Goal: Find specific page/section: Find specific page/section

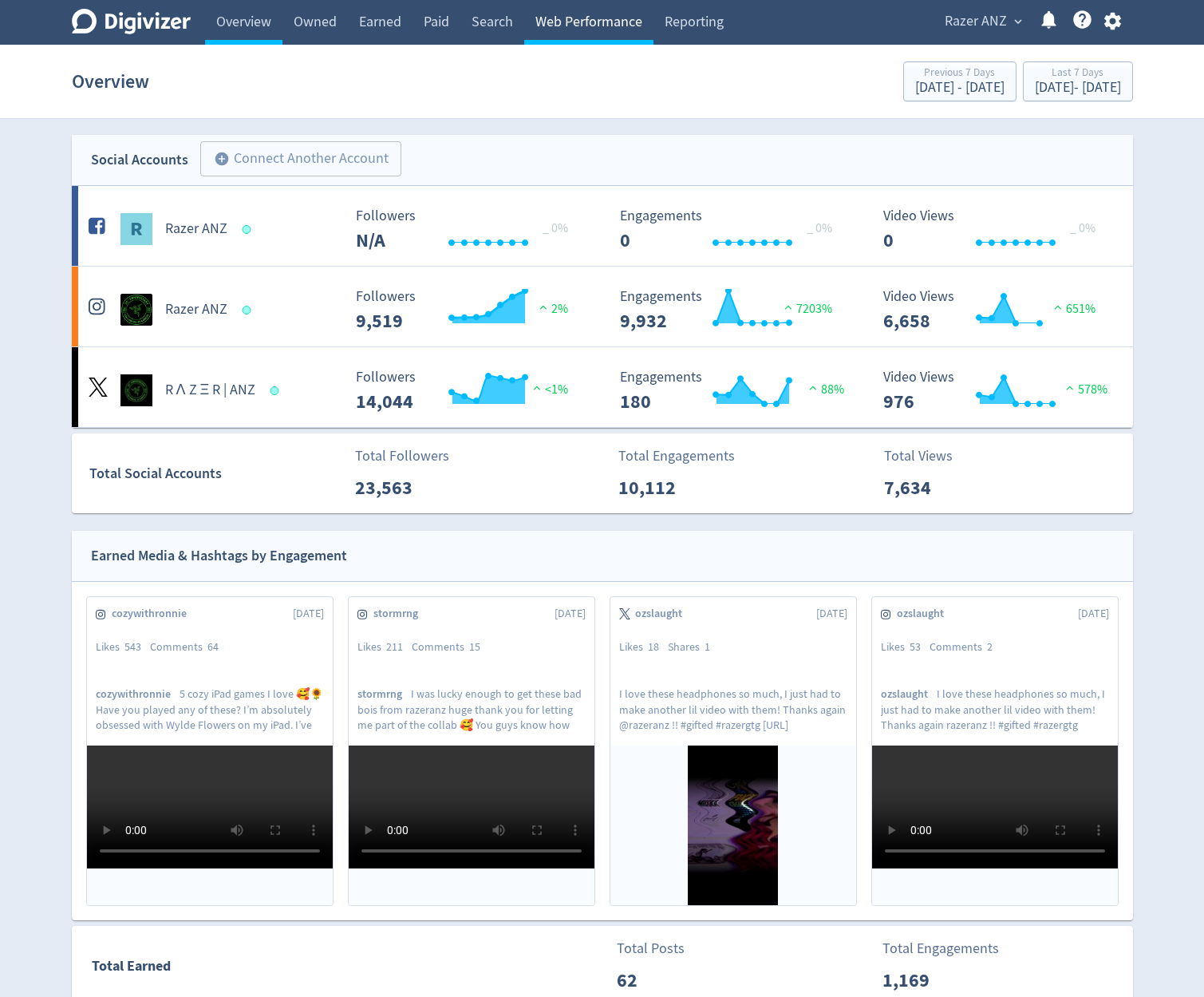
click at [606, 10] on link "Web Performance" at bounding box center [588, 22] width 129 height 44
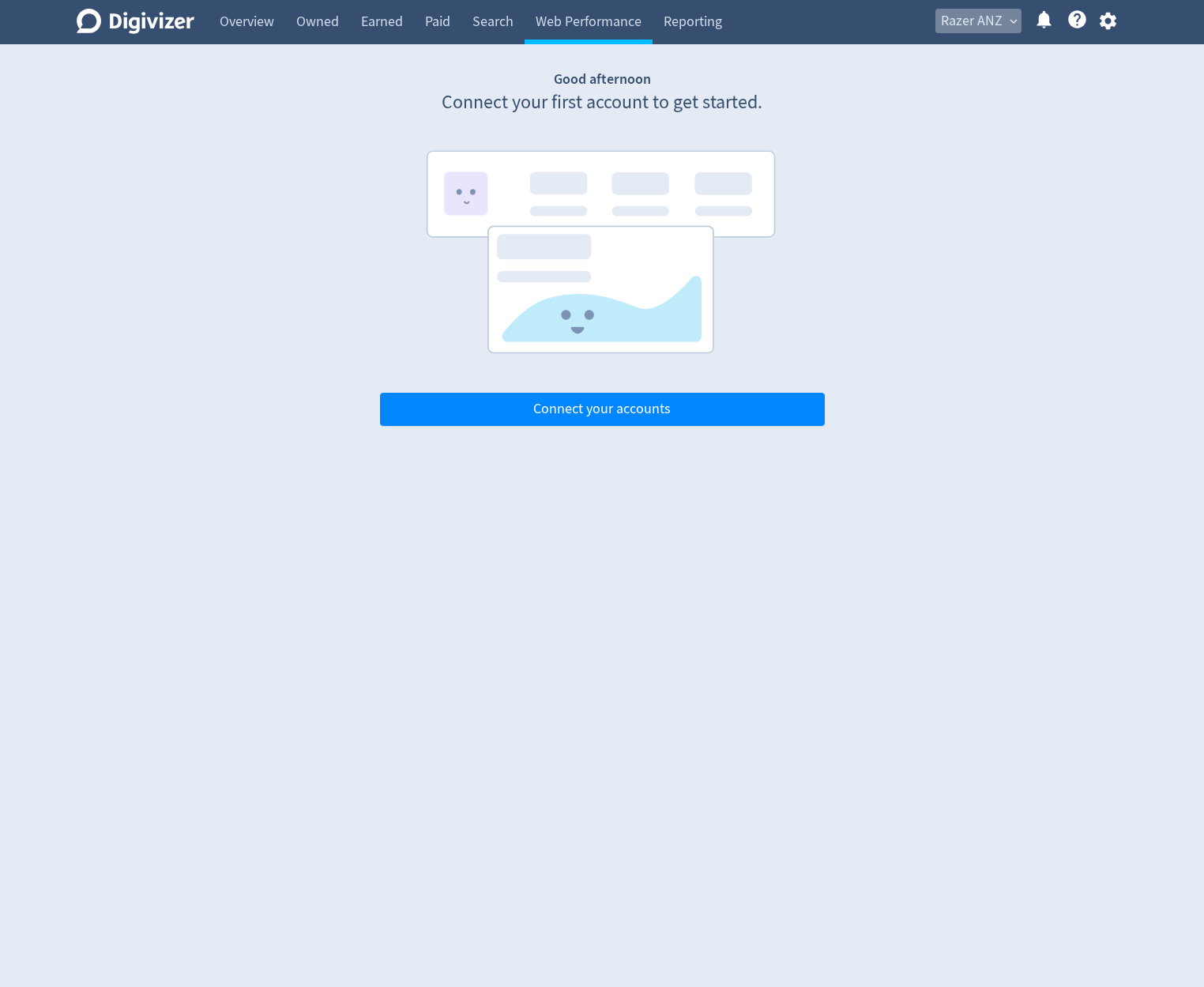
click at [951, 11] on span "Razer ANZ" at bounding box center [972, 21] width 62 height 25
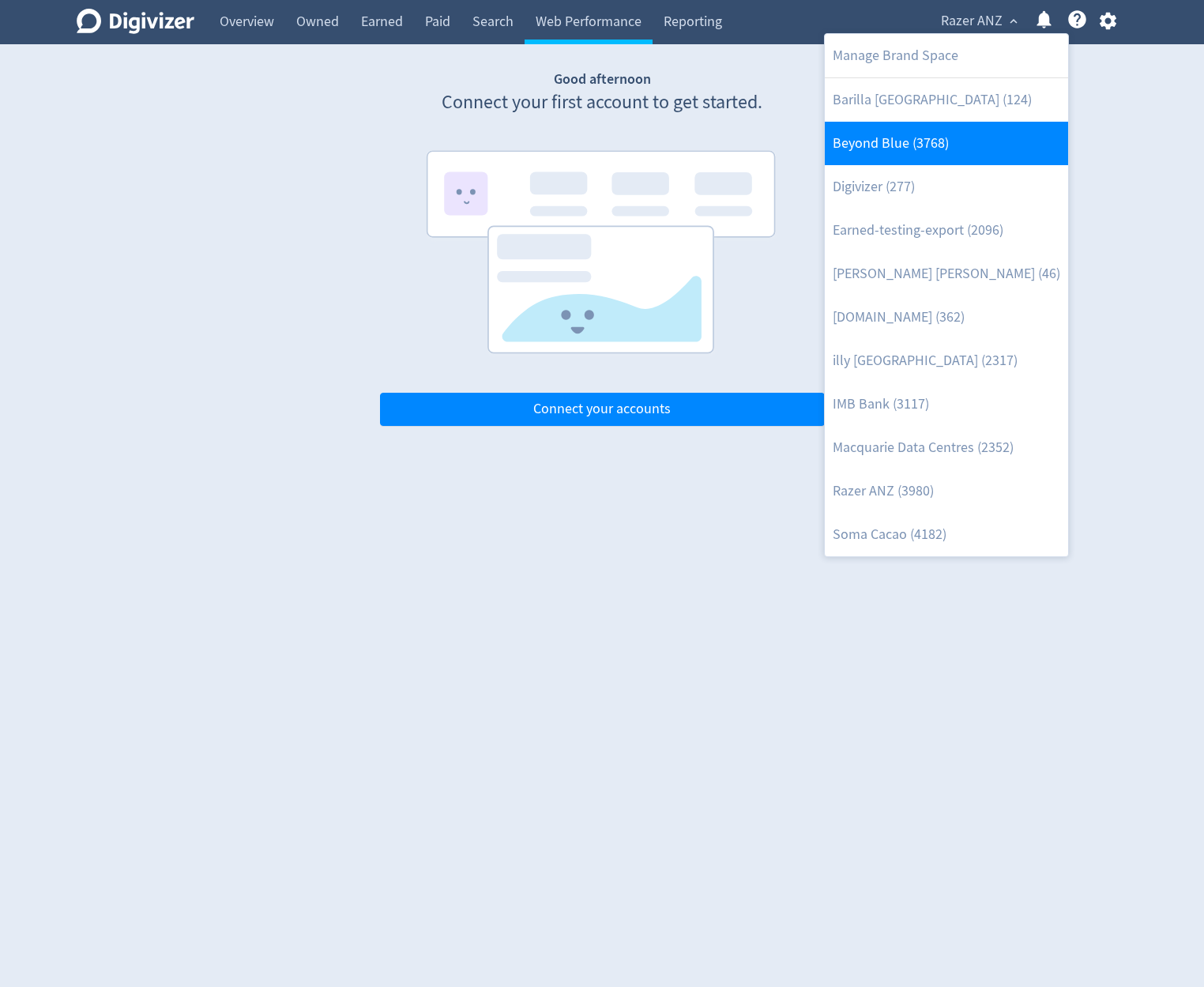
click at [968, 150] on link "Beyond Blue (3768)" at bounding box center [946, 143] width 244 height 44
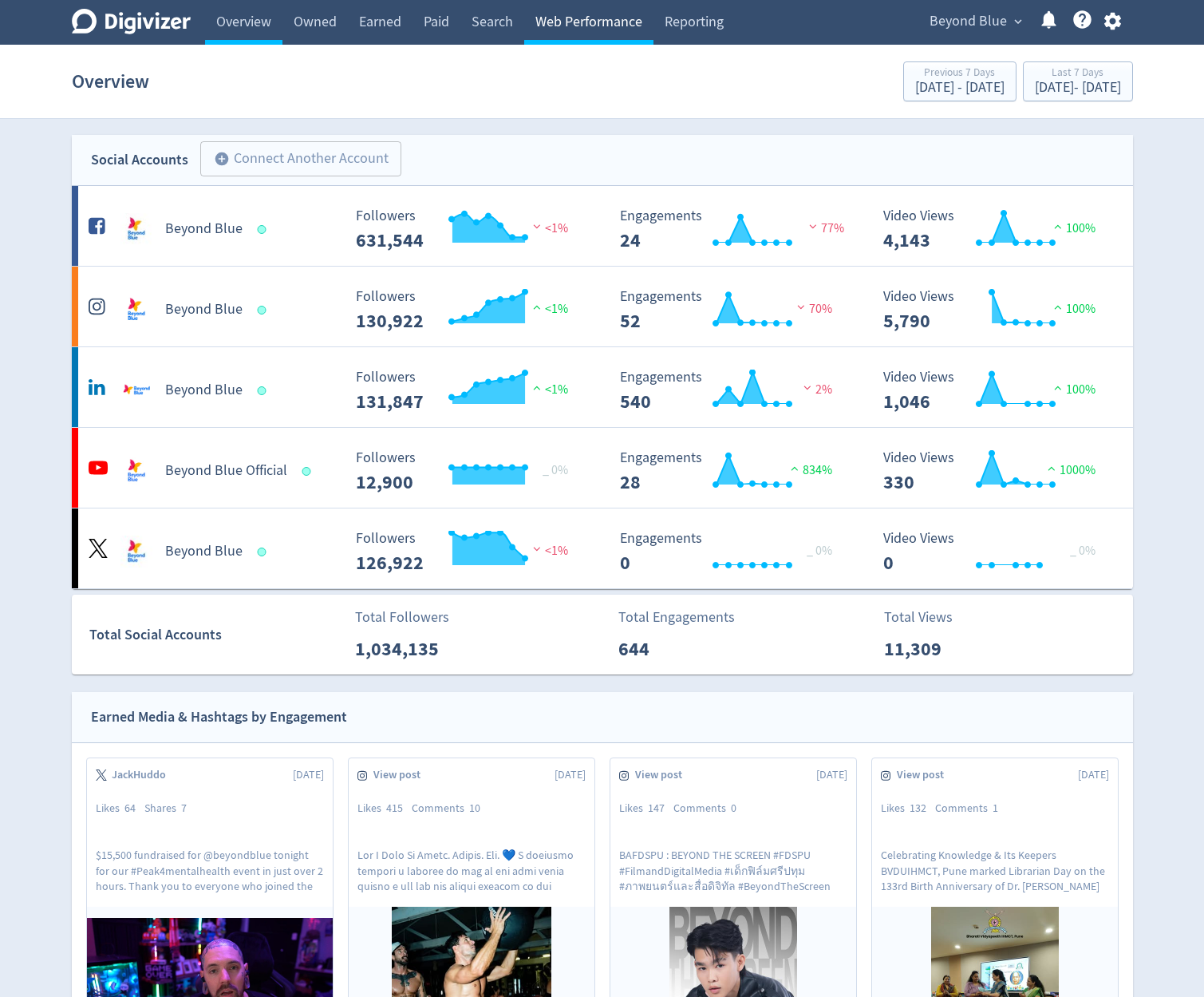
click at [564, 28] on link "Web Performance" at bounding box center [588, 22] width 129 height 44
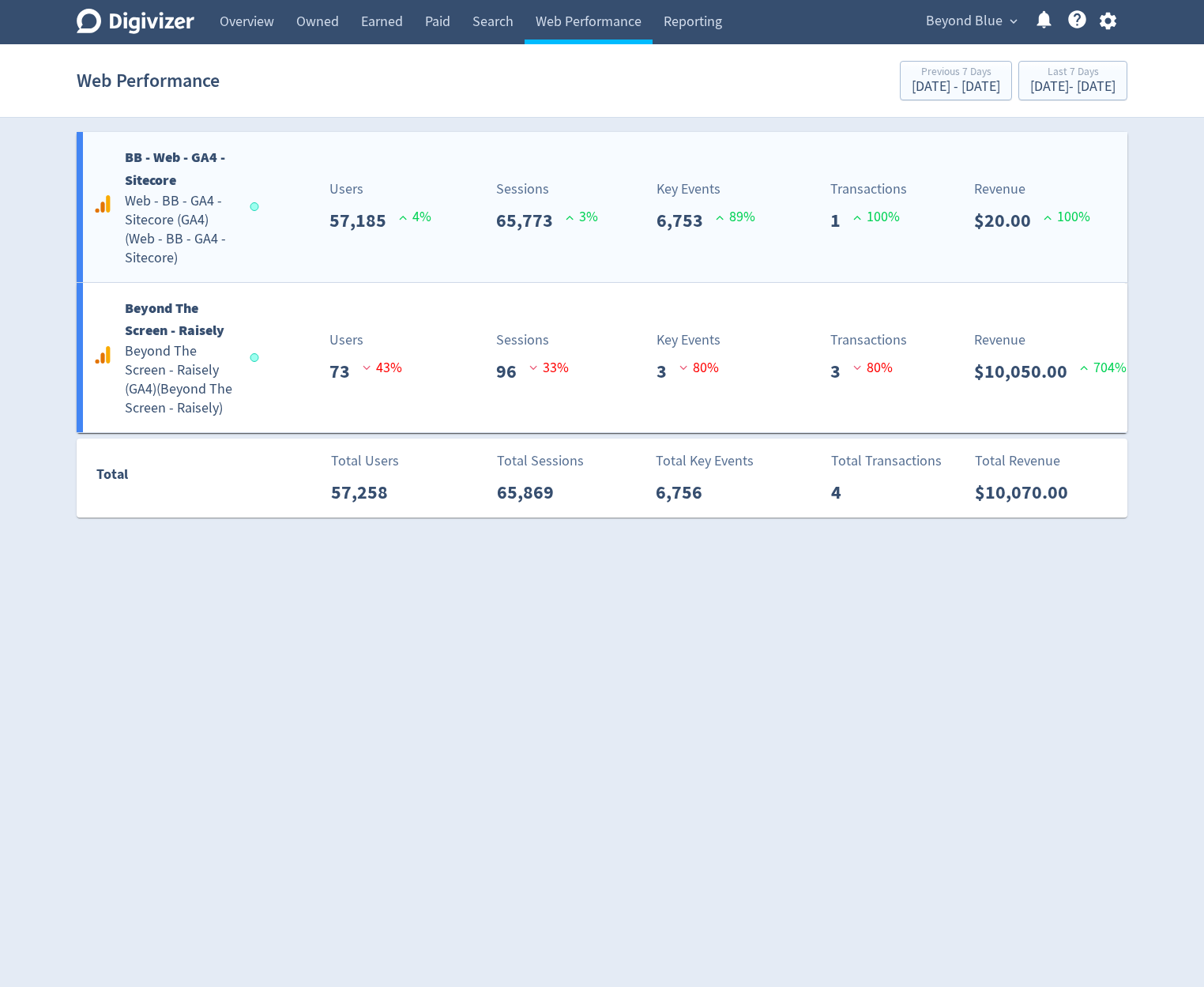
click at [603, 134] on div "BB - Web - GA4 - Sitecore Web - BB - GA4 - Sitecore (GA4) ( Web - BB - GA4 - Si…" at bounding box center [602, 206] width 1051 height 150
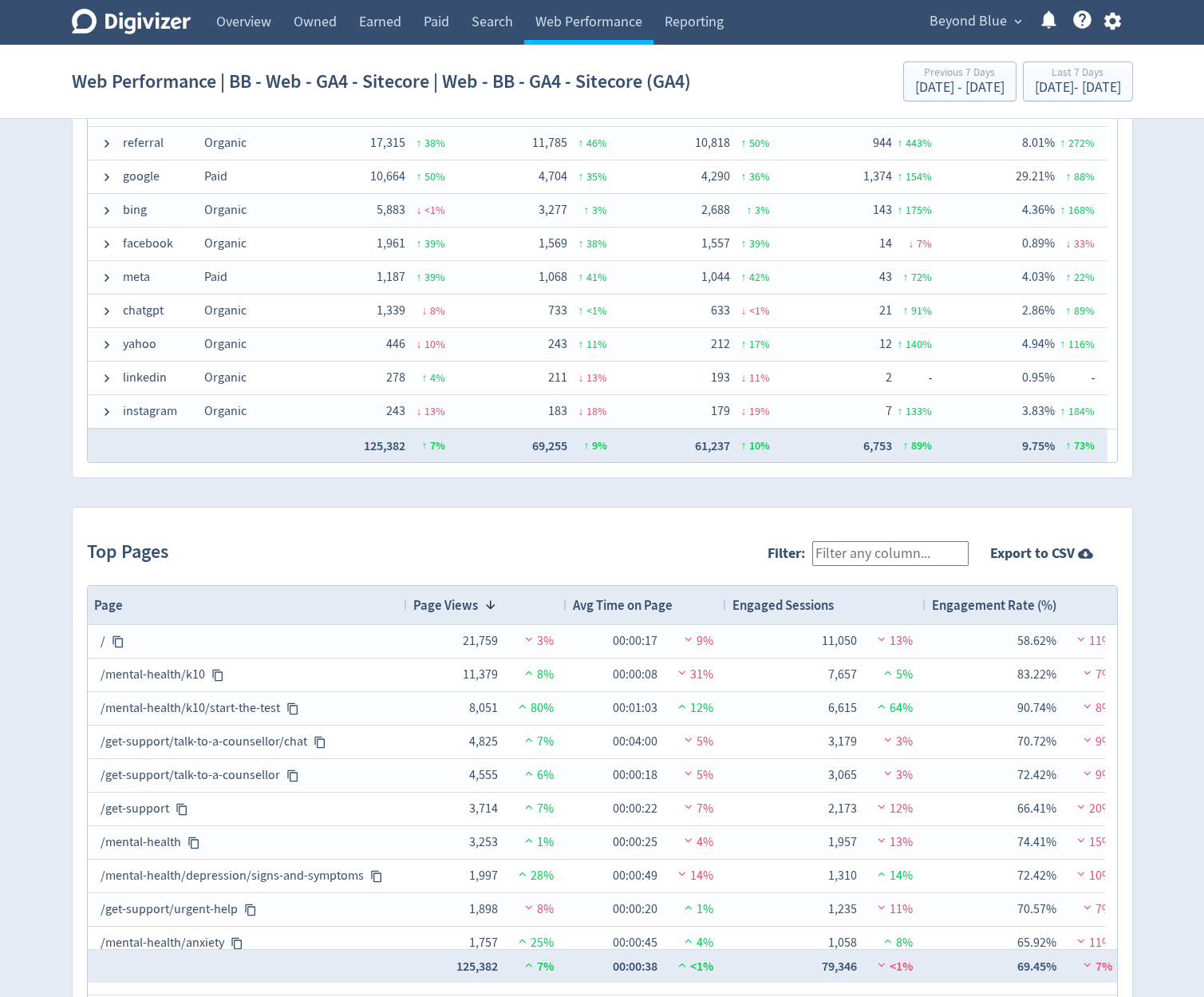
scroll to position [1234, 0]
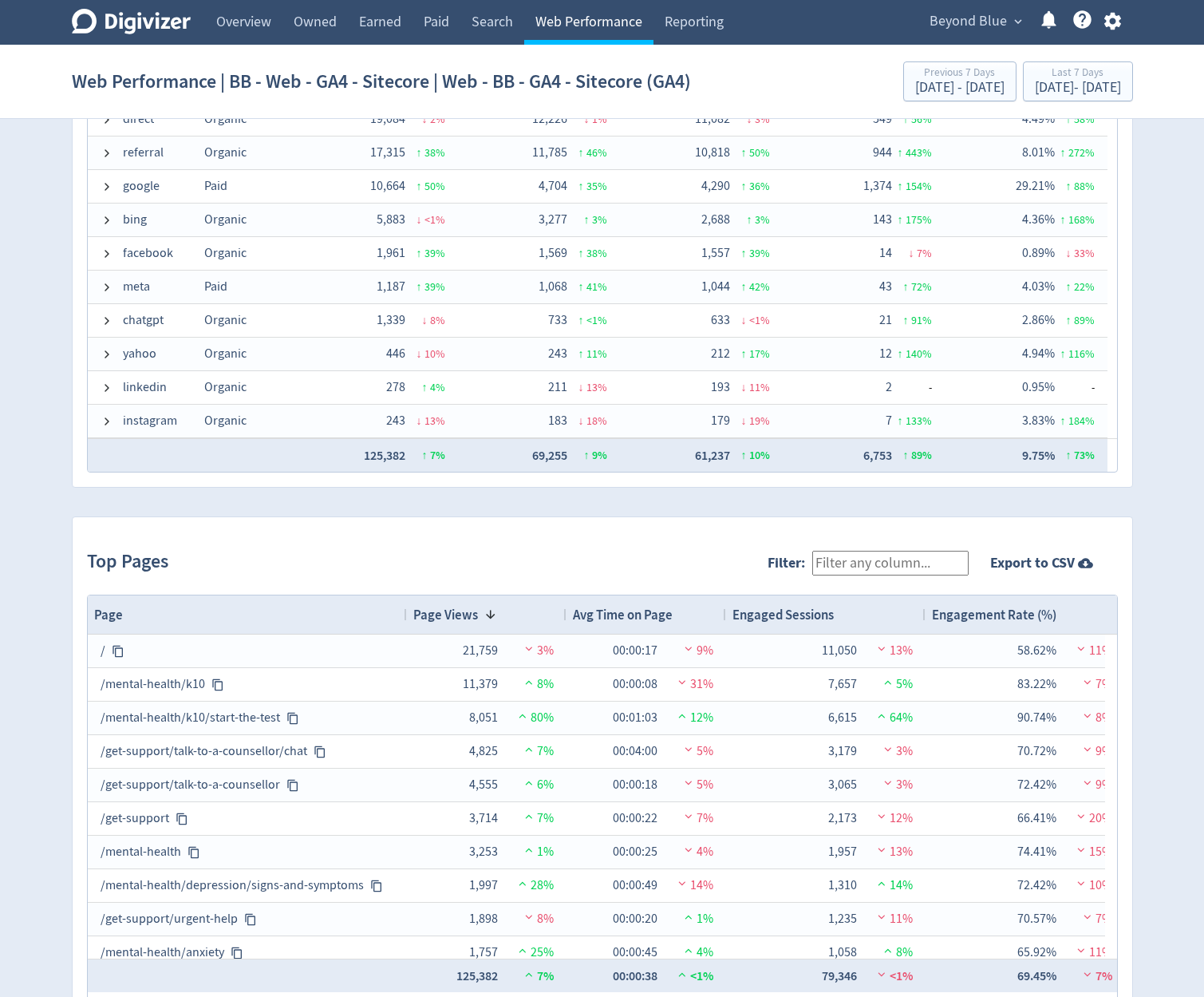
click at [612, 34] on link "Web Performance" at bounding box center [588, 22] width 129 height 44
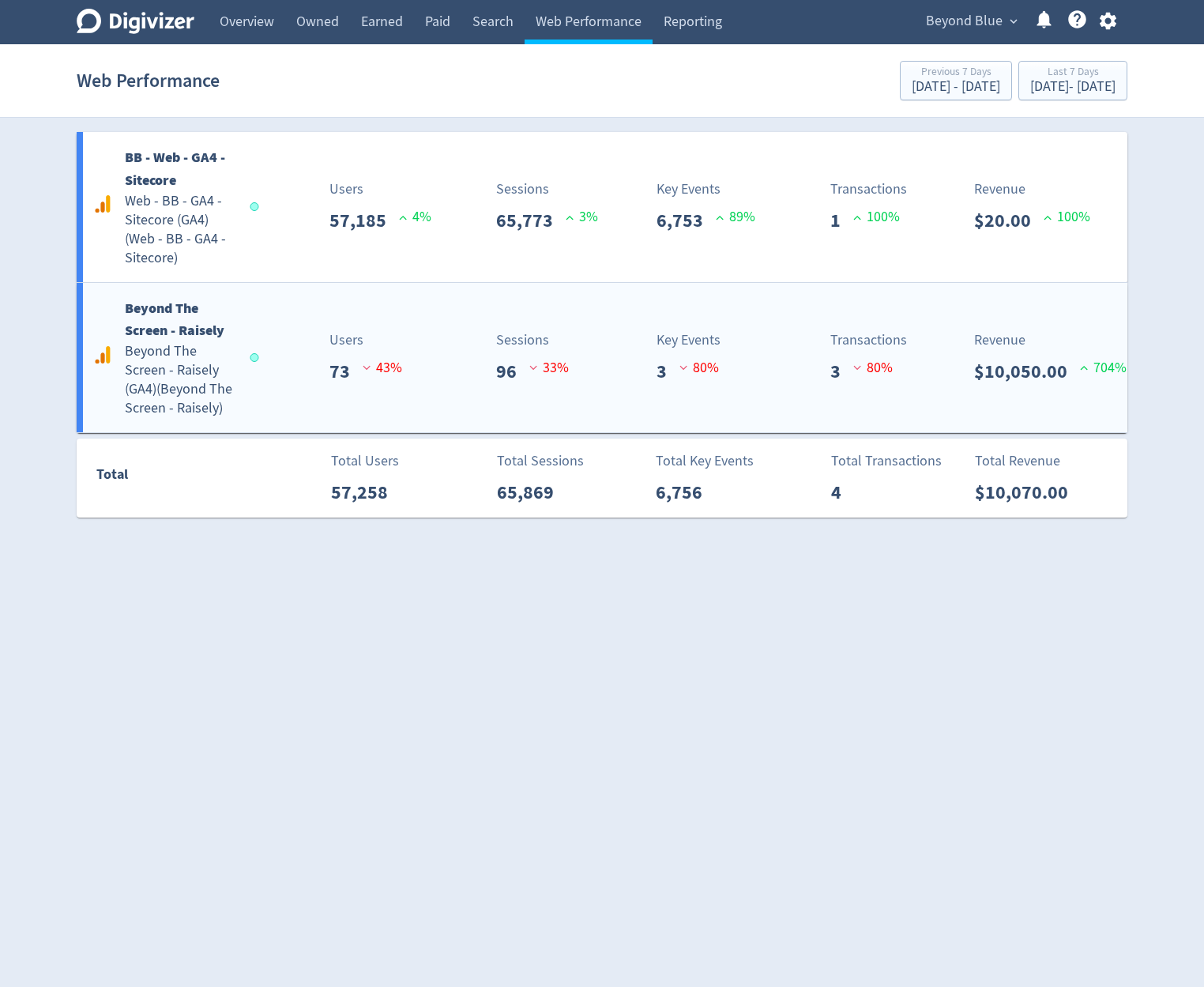
click at [567, 288] on div "Beyond The Screen - Raisely Beyond The Screen - Raisely (GA4) ( Beyond The Scre…" at bounding box center [602, 358] width 1051 height 150
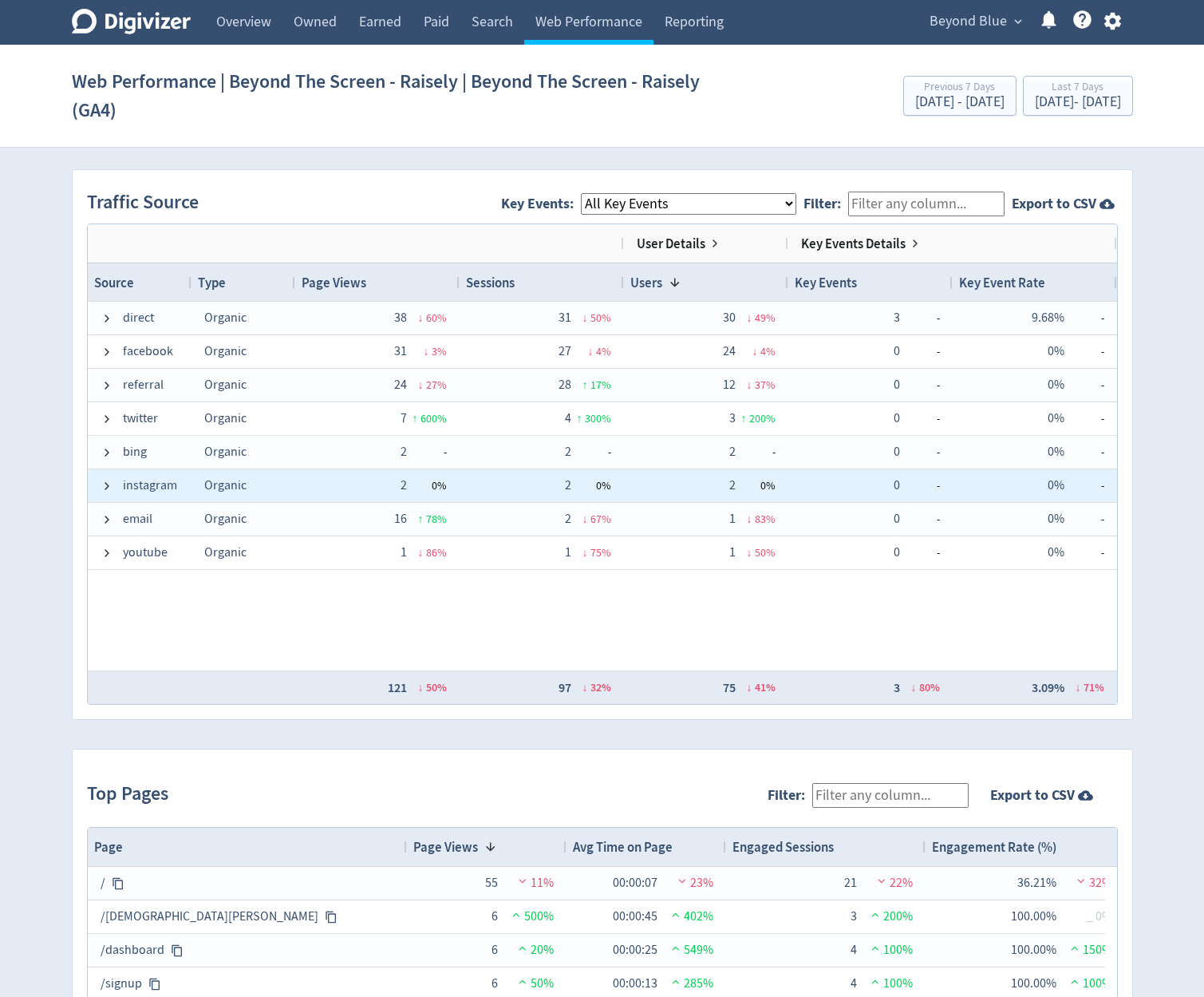
scroll to position [1358, 0]
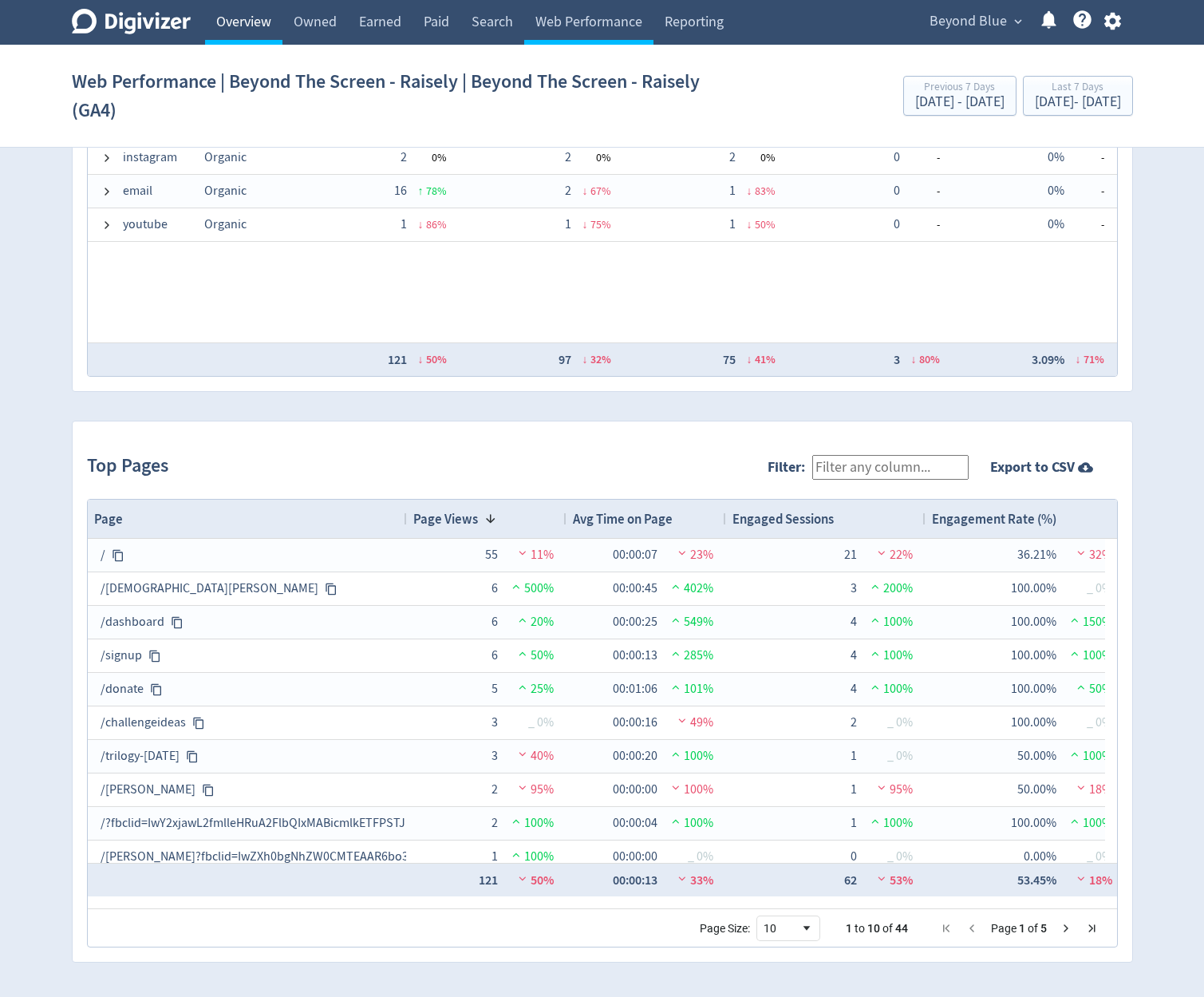
click at [275, 30] on link "Overview" at bounding box center [244, 22] width 77 height 44
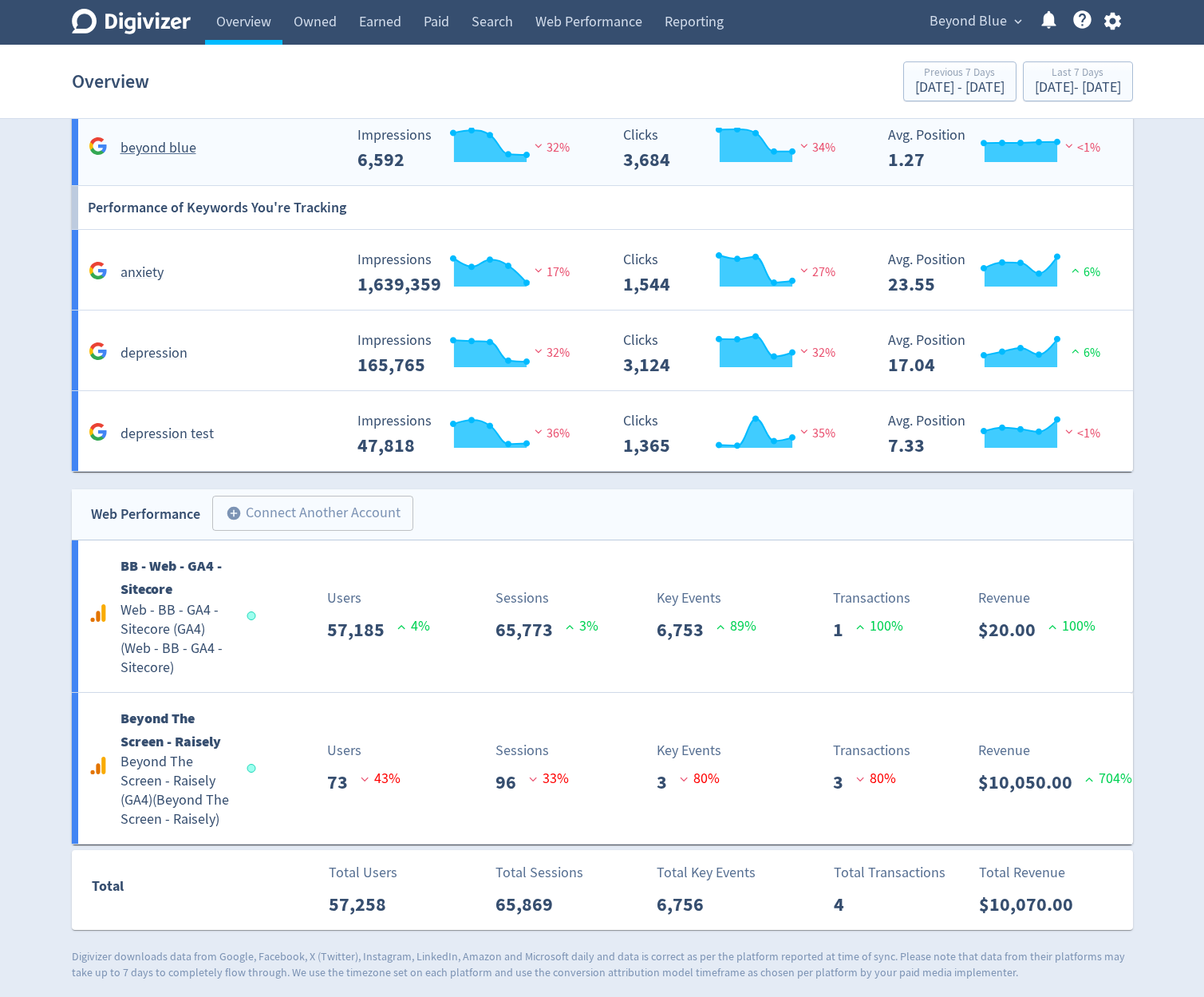
scroll to position [3386, 0]
